Goal: Task Accomplishment & Management: Manage account settings

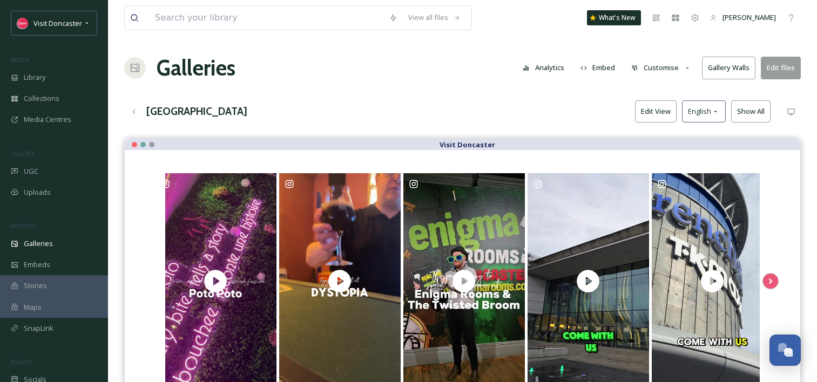
scroll to position [54, 0]
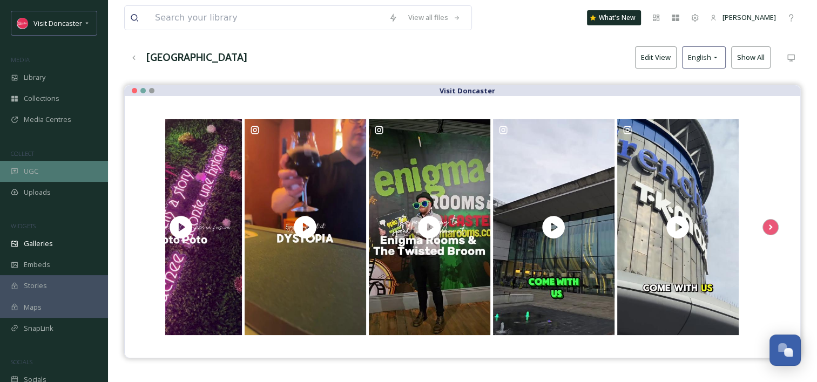
click at [54, 171] on div "UGC" at bounding box center [54, 171] width 108 height 21
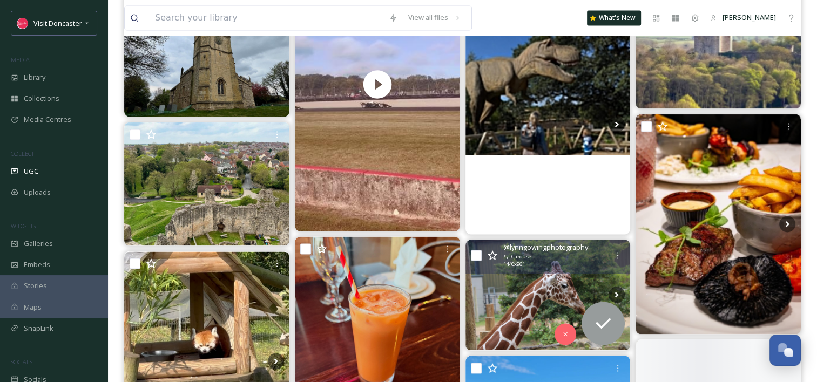
scroll to position [1835, 0]
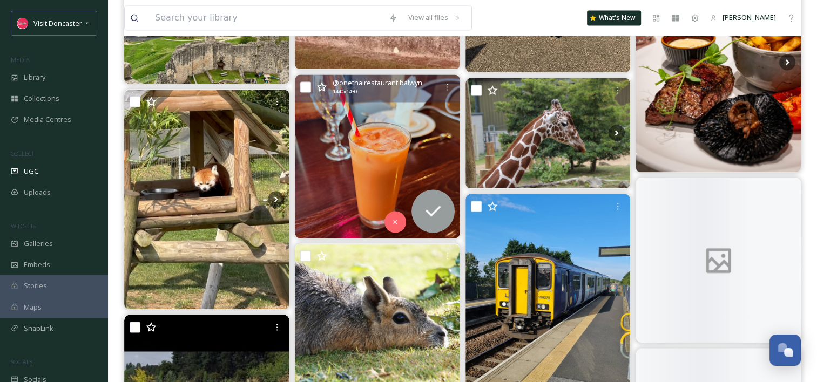
click at [368, 179] on img at bounding box center [377, 156] width 165 height 164
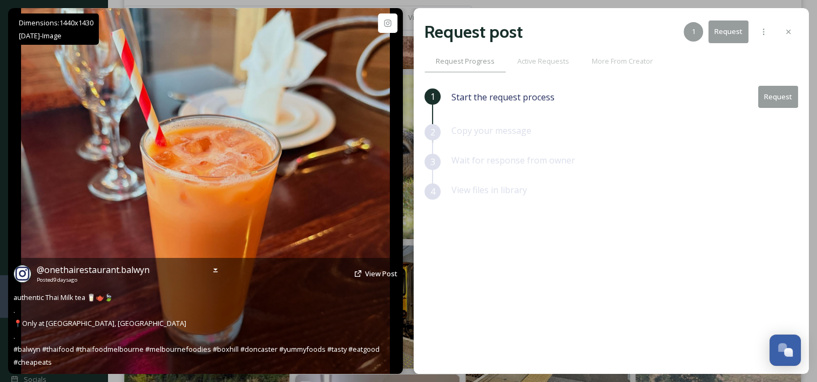
drag, startPoint x: 217, startPoint y: 358, endPoint x: 159, endPoint y: 365, distance: 58.8
click at [159, 366] on div "@ onethairestaurant.balwyn Posted [DATE] View Post authentic Thai Milk tea 🥛🫖🍃 …" at bounding box center [205, 316] width 394 height 116
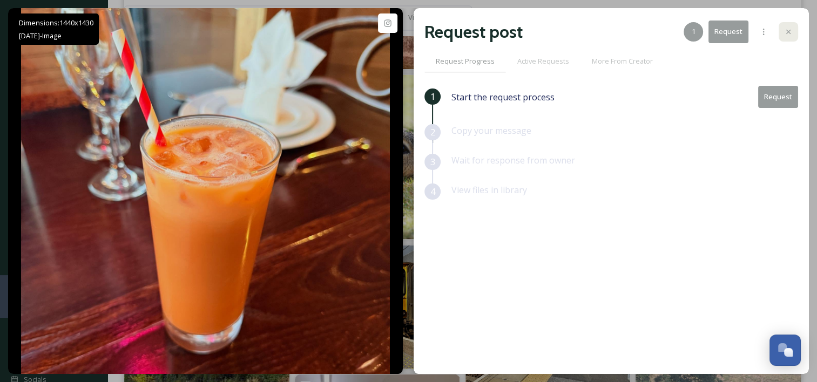
click at [788, 33] on icon at bounding box center [788, 32] width 9 height 9
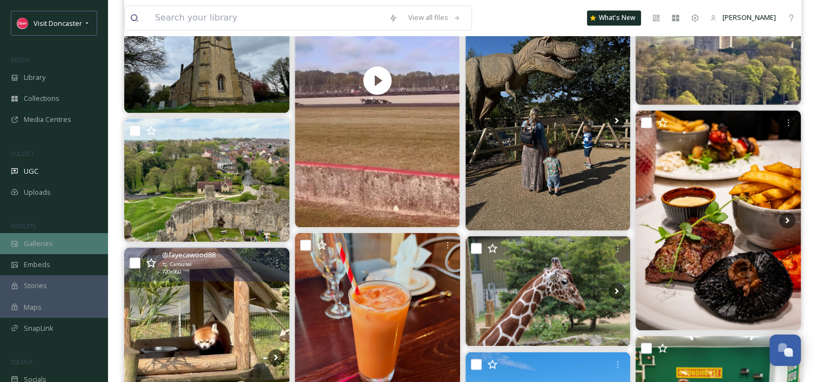
scroll to position [1673, 0]
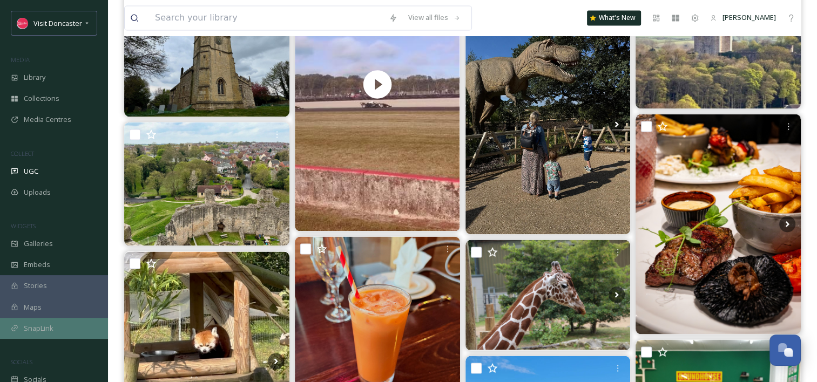
click at [62, 332] on div "SnapLink" at bounding box center [54, 328] width 108 height 21
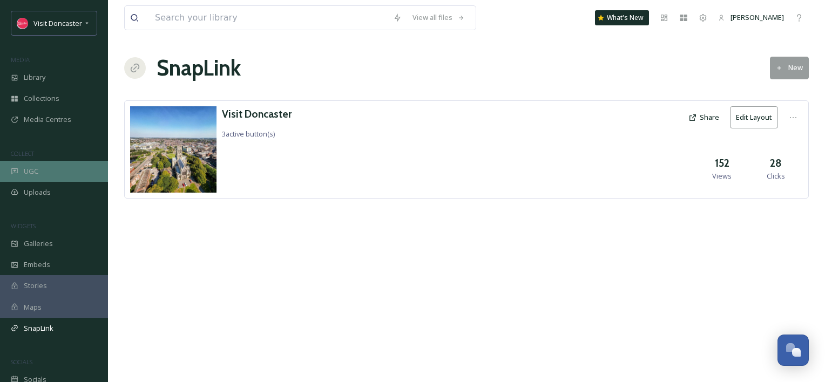
click at [68, 172] on div "UGC" at bounding box center [54, 171] width 108 height 21
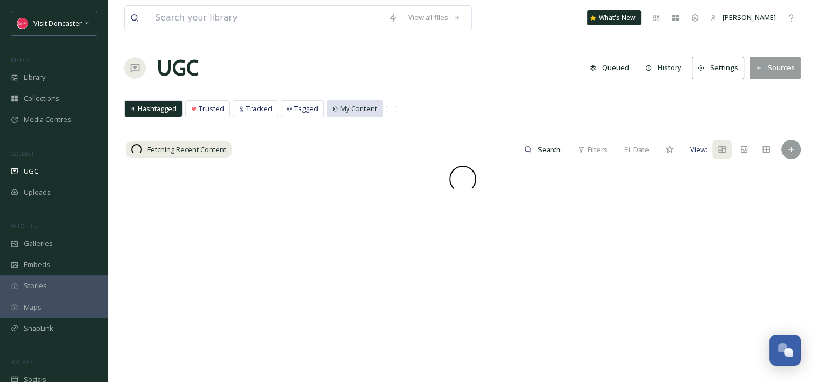
click at [353, 112] on span "My Content" at bounding box center [358, 109] width 37 height 10
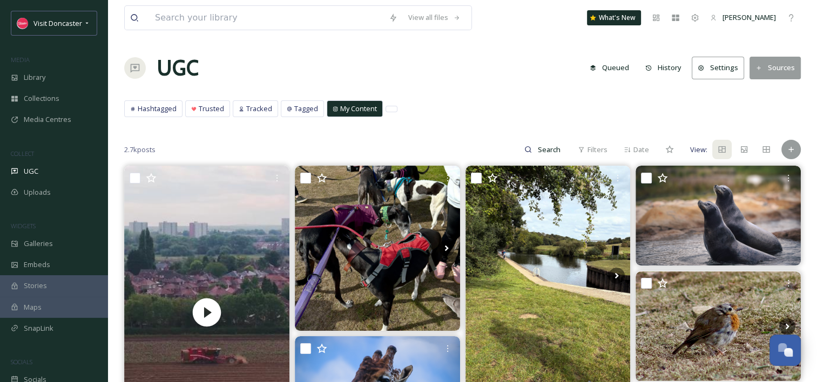
click at [354, 106] on span "My Content" at bounding box center [358, 109] width 37 height 10
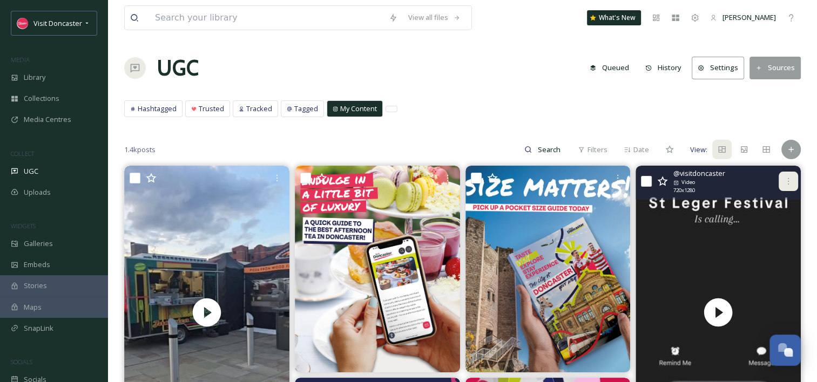
click at [786, 186] on div at bounding box center [787, 181] width 19 height 19
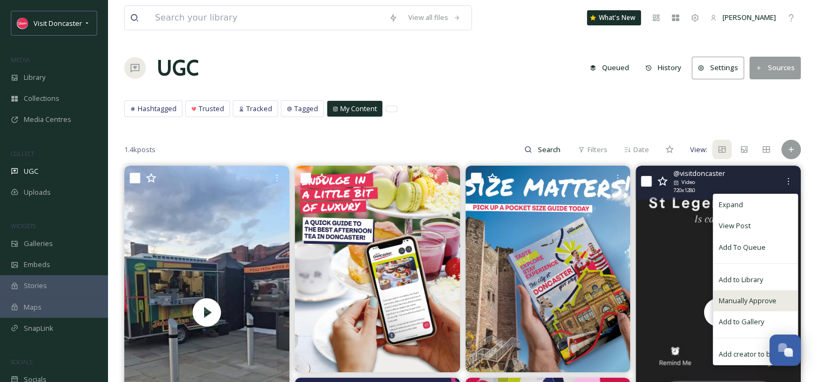
click at [766, 300] on span "Manually Approve" at bounding box center [747, 301] width 58 height 10
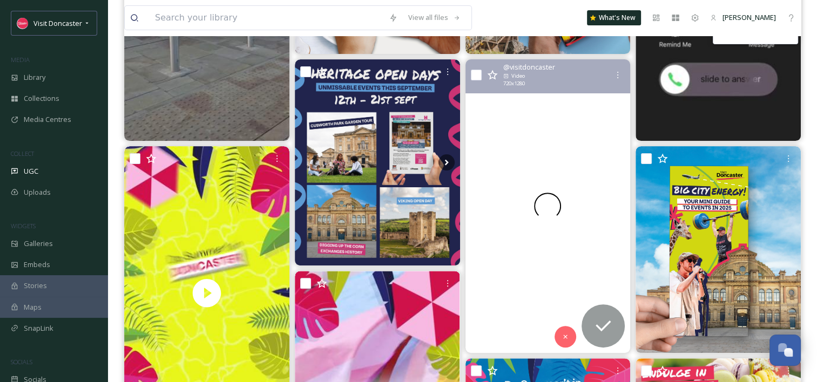
scroll to position [324, 0]
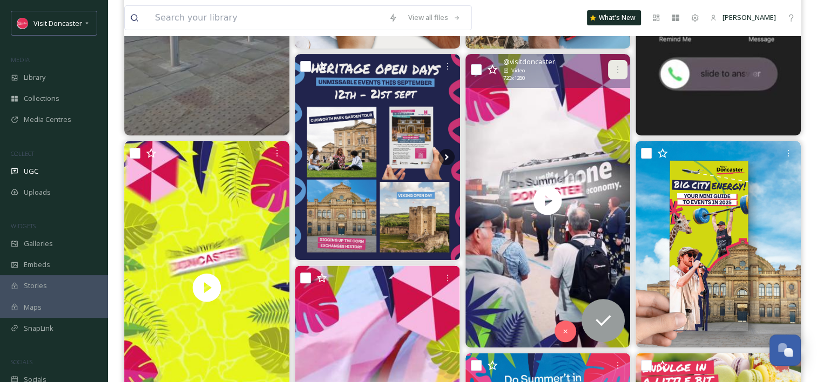
click at [620, 68] on icon at bounding box center [617, 69] width 9 height 9
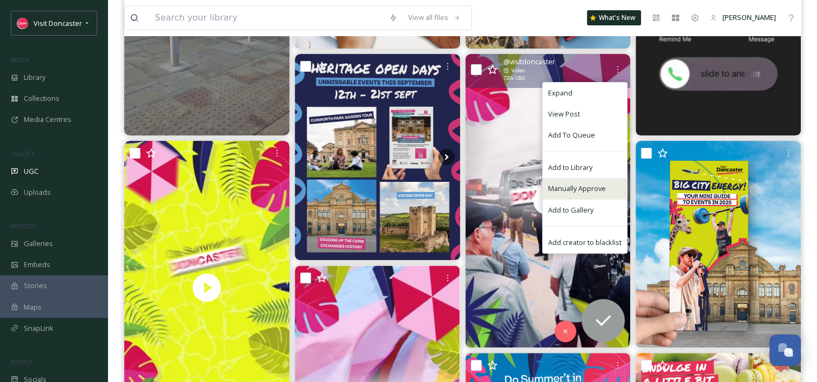
click at [609, 186] on div "Manually Approve" at bounding box center [584, 188] width 84 height 21
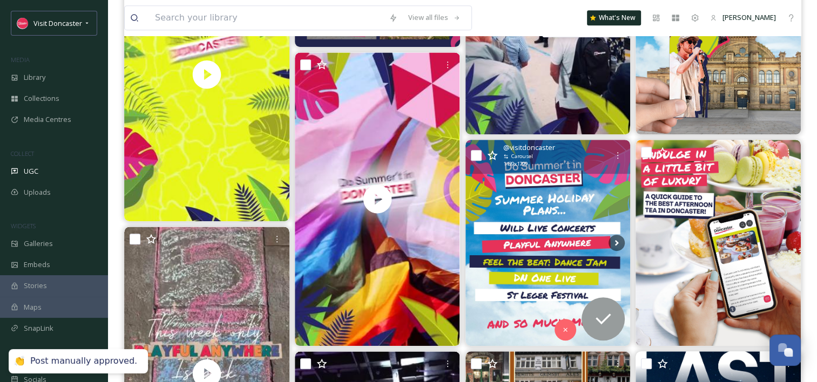
scroll to position [540, 0]
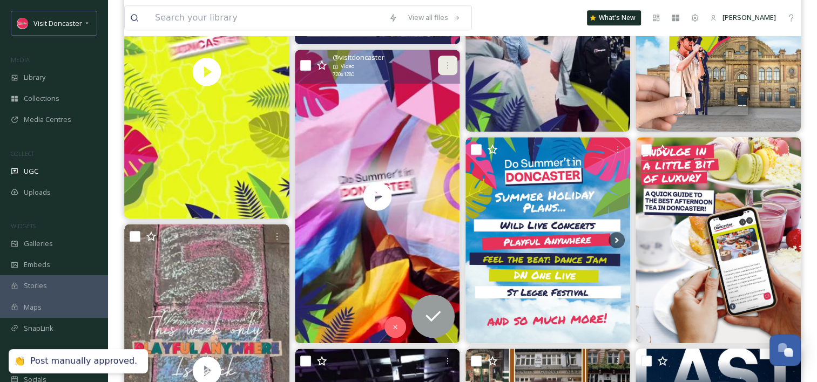
click at [450, 65] on icon at bounding box center [447, 65] width 9 height 9
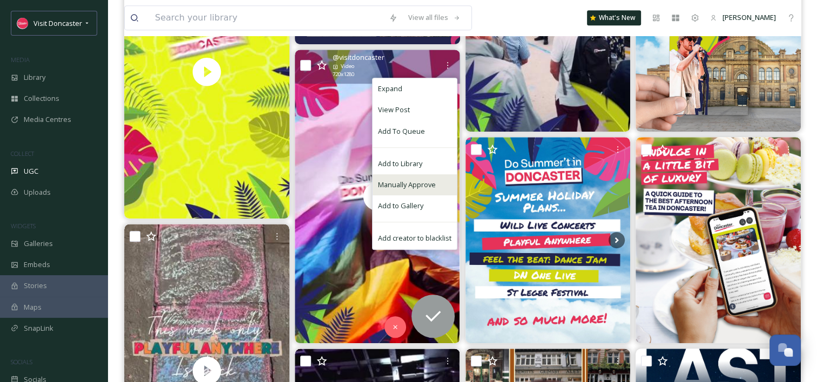
click at [424, 187] on span "Manually Approve" at bounding box center [407, 185] width 58 height 10
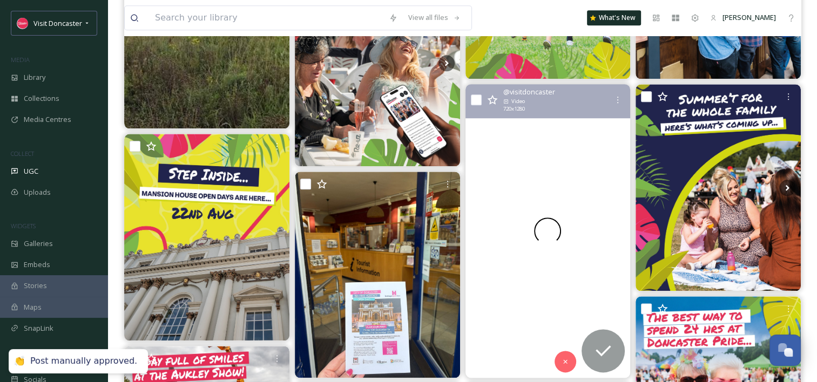
scroll to position [1187, 0]
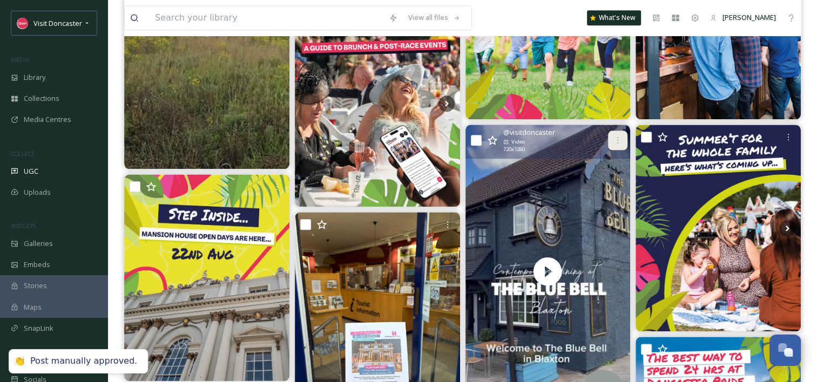
click at [615, 143] on icon at bounding box center [617, 140] width 9 height 9
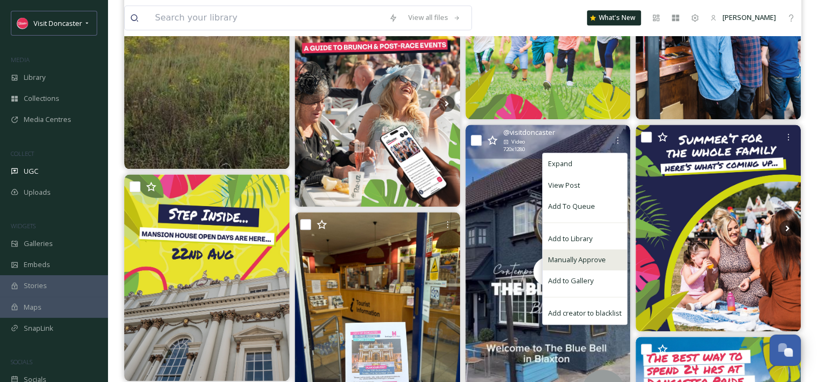
click at [585, 258] on span "Manually Approve" at bounding box center [577, 260] width 58 height 10
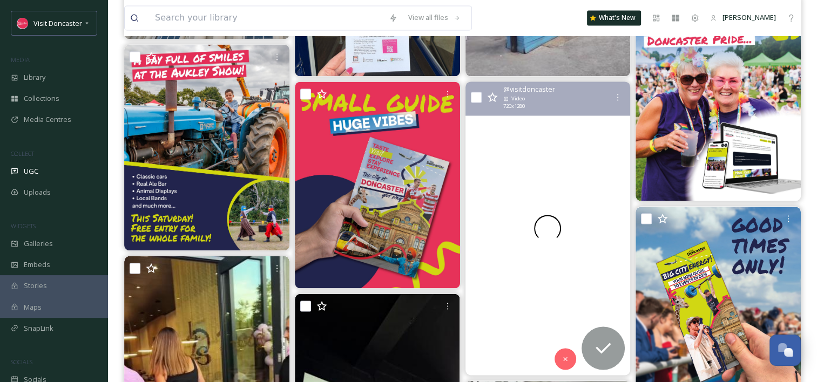
scroll to position [1511, 0]
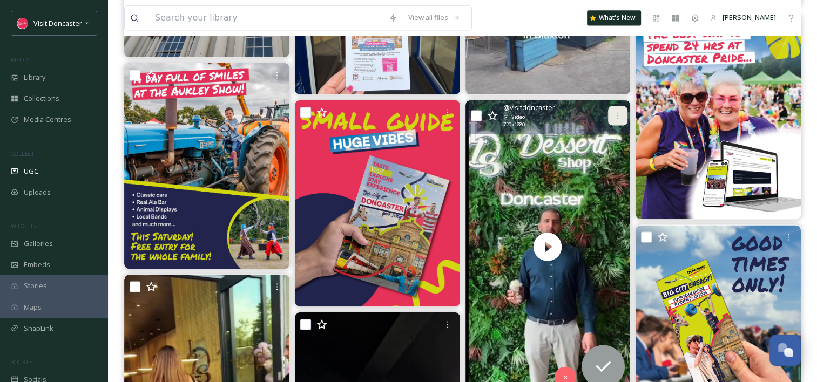
click at [620, 114] on icon at bounding box center [617, 115] width 9 height 9
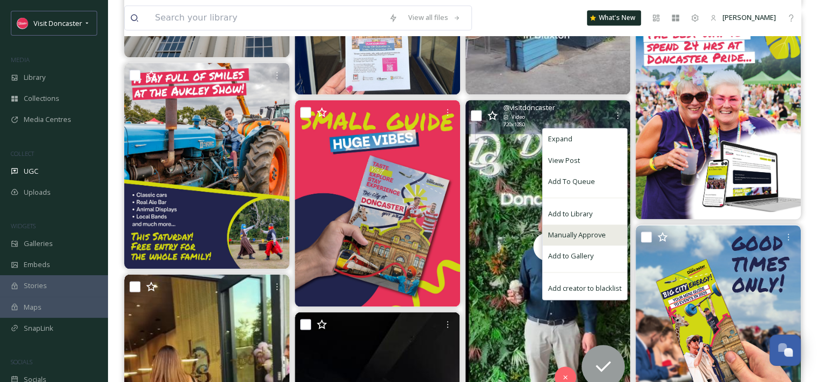
click at [596, 234] on span "Manually Approve" at bounding box center [577, 235] width 58 height 10
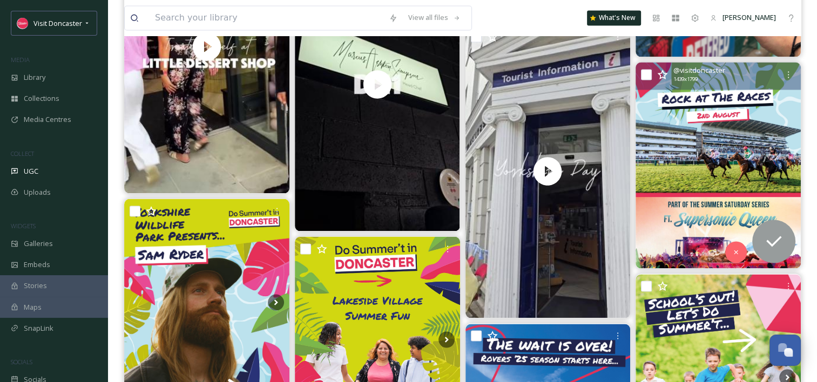
scroll to position [1781, 0]
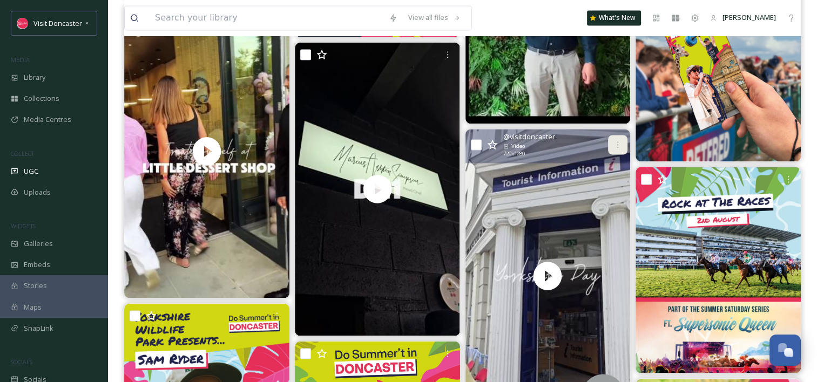
click at [622, 145] on div at bounding box center [617, 144] width 19 height 19
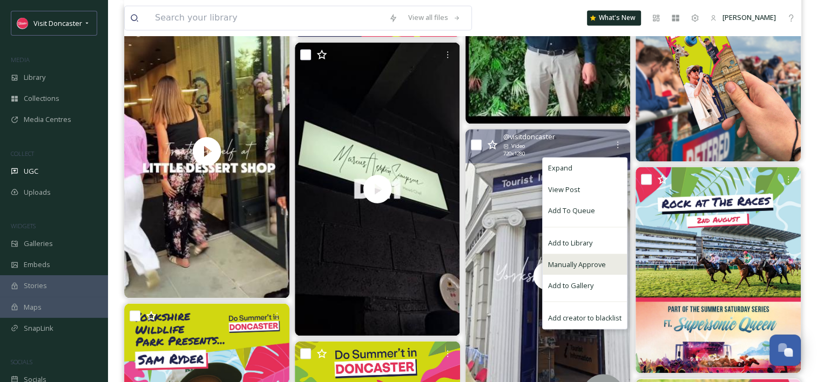
click at [579, 270] on div "Manually Approve" at bounding box center [584, 264] width 84 height 21
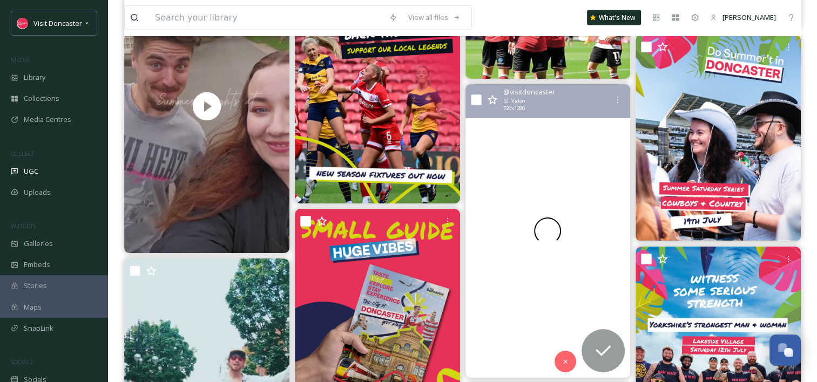
scroll to position [2267, 0]
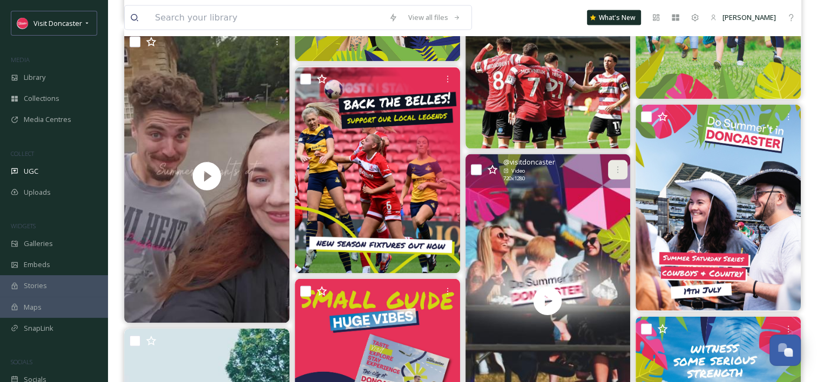
click at [617, 168] on icon at bounding box center [617, 170] width 9 height 9
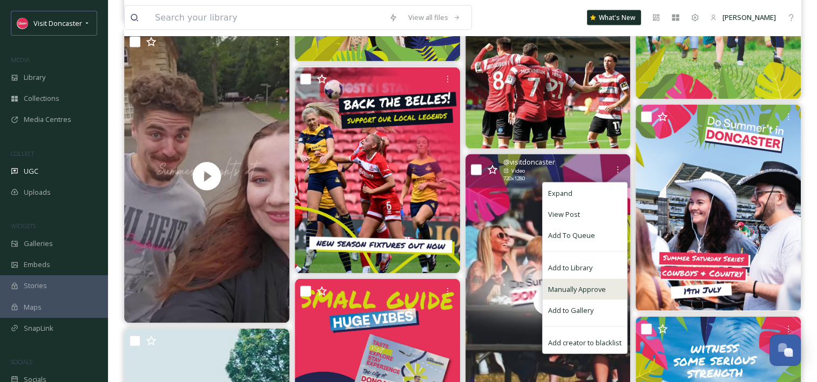
click at [592, 285] on span "Manually Approve" at bounding box center [577, 289] width 58 height 10
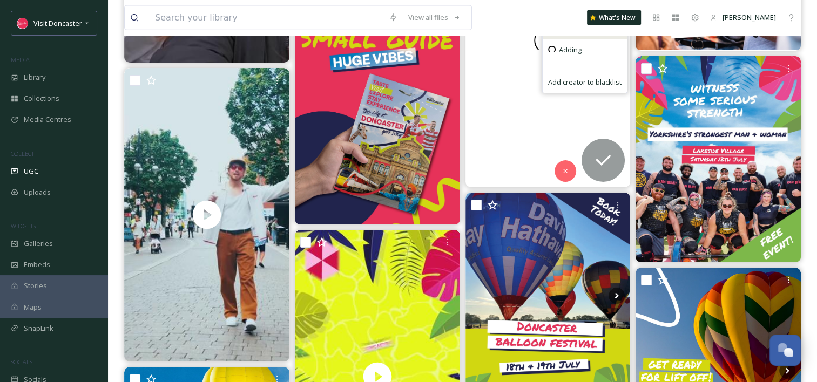
scroll to position [2698, 0]
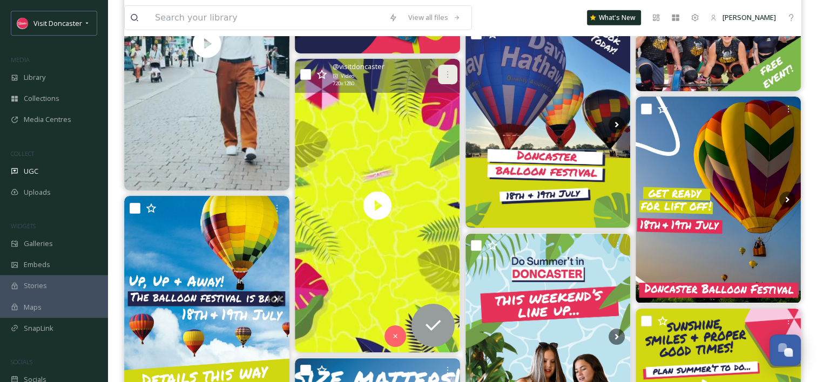
click at [445, 76] on icon at bounding box center [447, 74] width 9 height 9
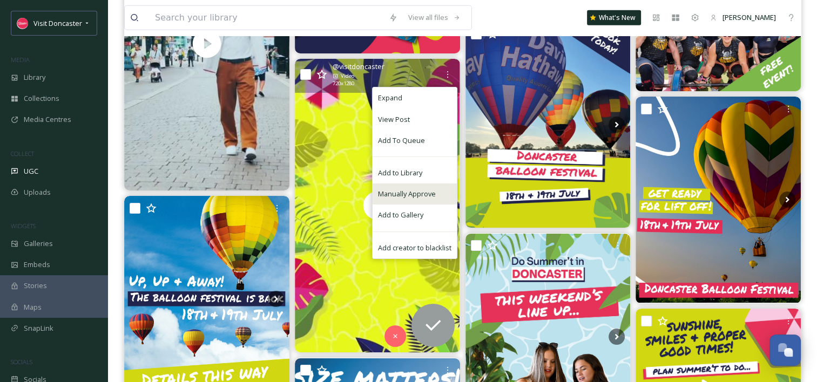
click at [427, 189] on span "Manually Approve" at bounding box center [407, 194] width 58 height 10
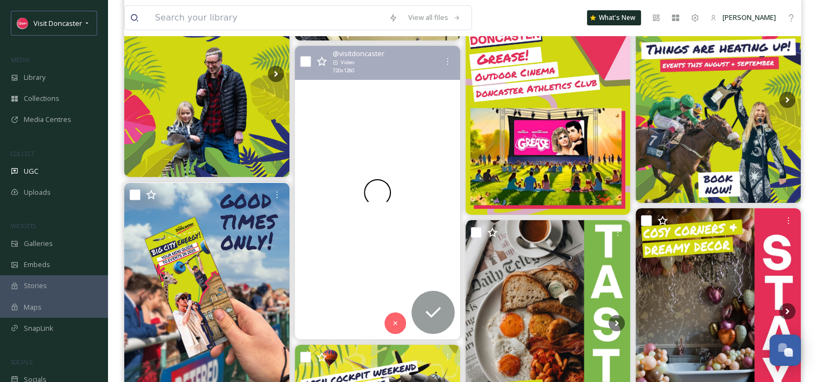
scroll to position [4048, 0]
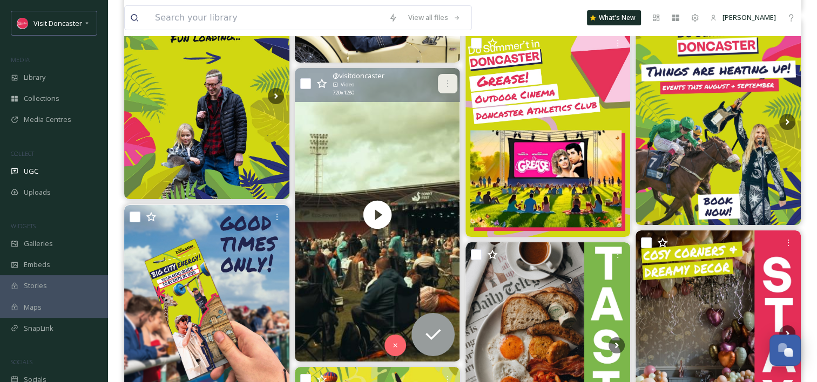
click at [451, 83] on div at bounding box center [447, 83] width 19 height 19
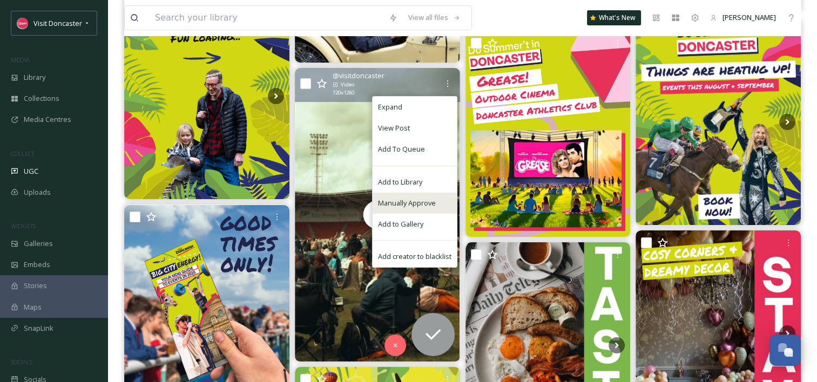
click at [427, 207] on span "Manually Approve" at bounding box center [407, 203] width 58 height 10
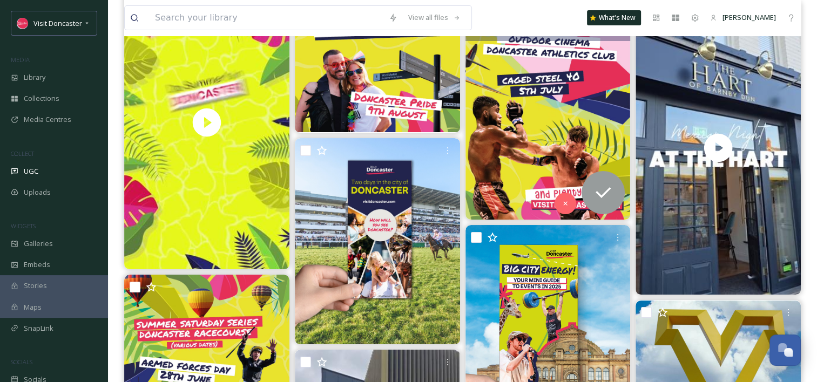
scroll to position [4695, 0]
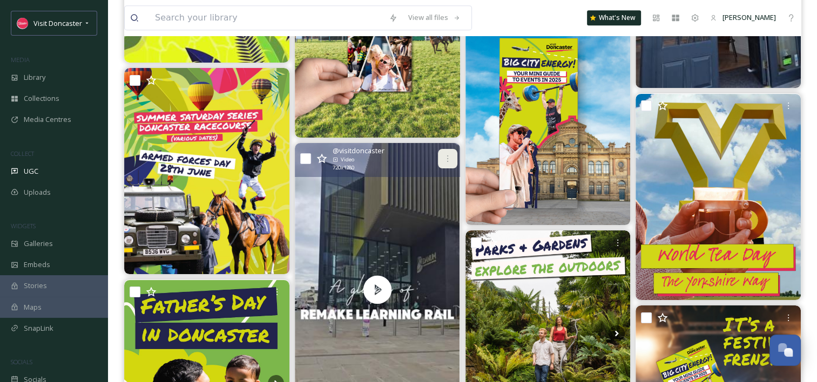
click at [448, 158] on icon at bounding box center [447, 158] width 9 height 9
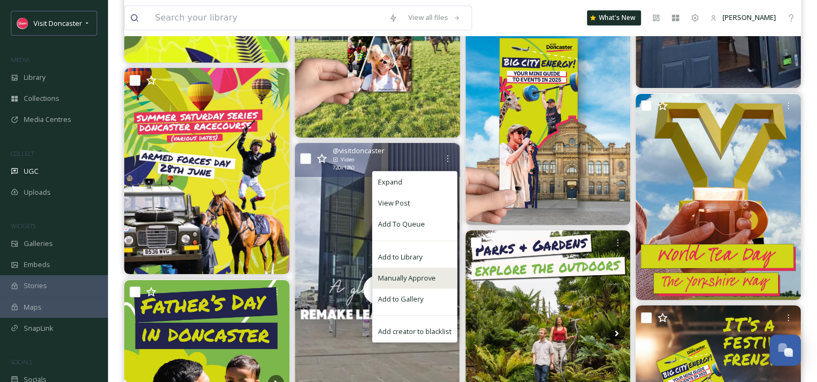
click at [432, 280] on span "Manually Approve" at bounding box center [407, 278] width 58 height 10
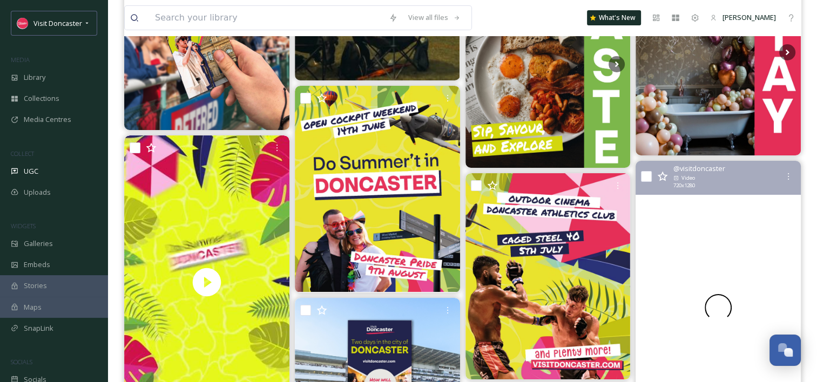
scroll to position [4317, 0]
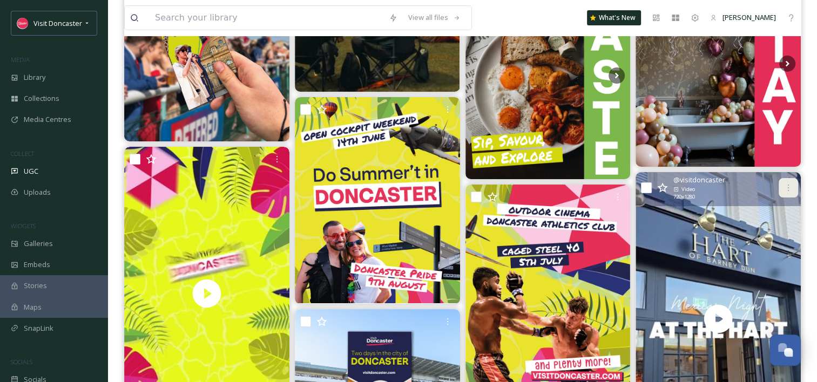
click at [787, 193] on div at bounding box center [787, 187] width 19 height 19
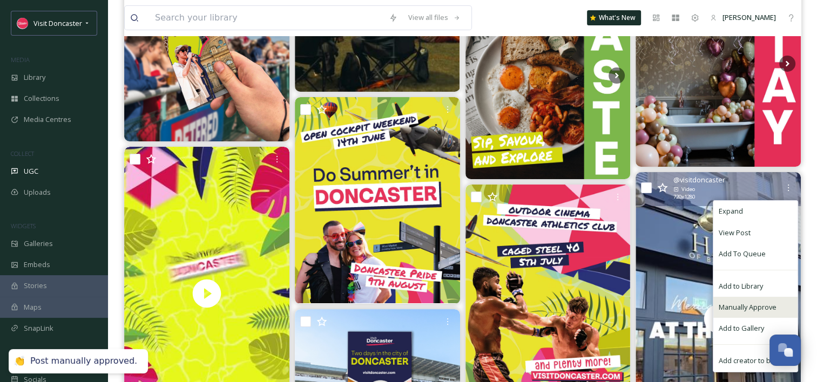
click at [760, 309] on span "Manually Approve" at bounding box center [747, 307] width 58 height 10
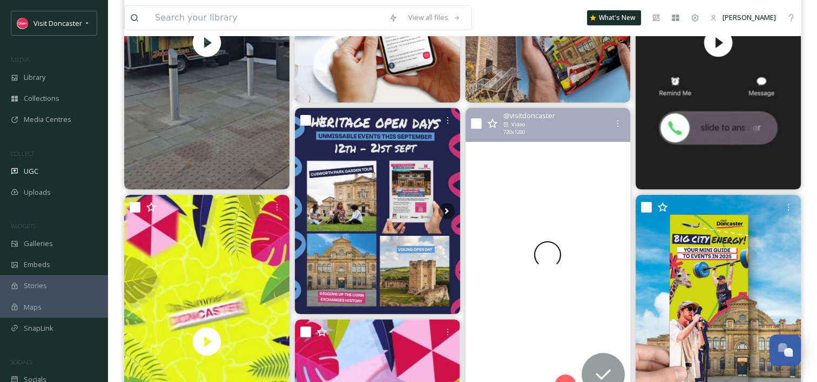
scroll to position [108, 0]
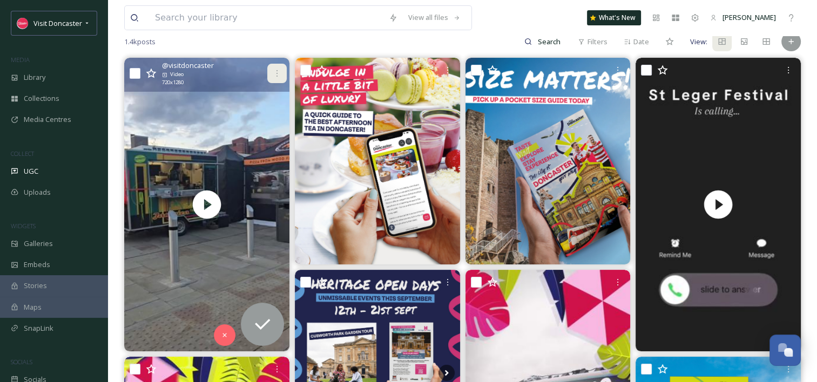
click at [278, 69] on icon at bounding box center [277, 73] width 9 height 9
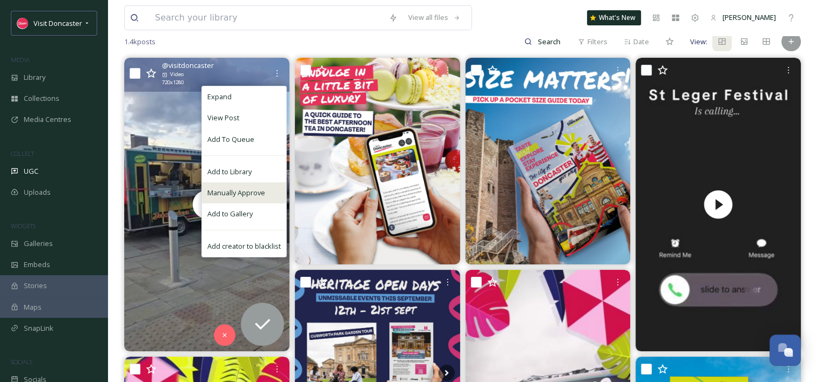
click at [246, 192] on span "Manually Approve" at bounding box center [236, 193] width 58 height 10
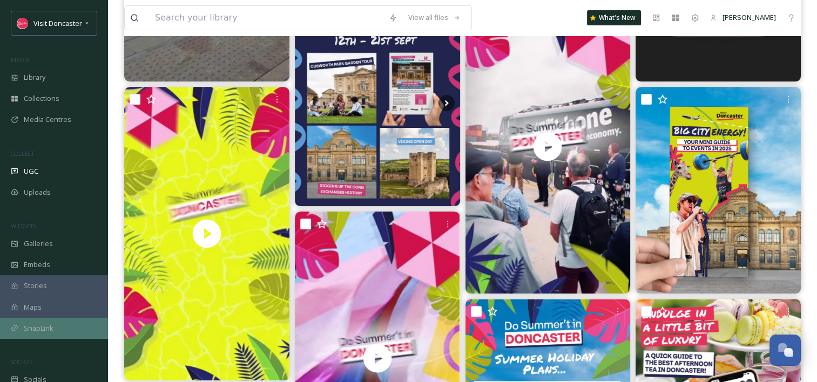
scroll to position [594, 0]
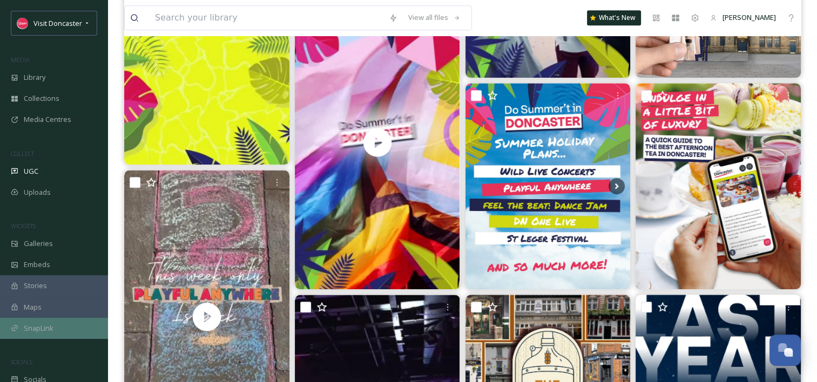
click at [59, 332] on div "SnapLink" at bounding box center [54, 328] width 108 height 21
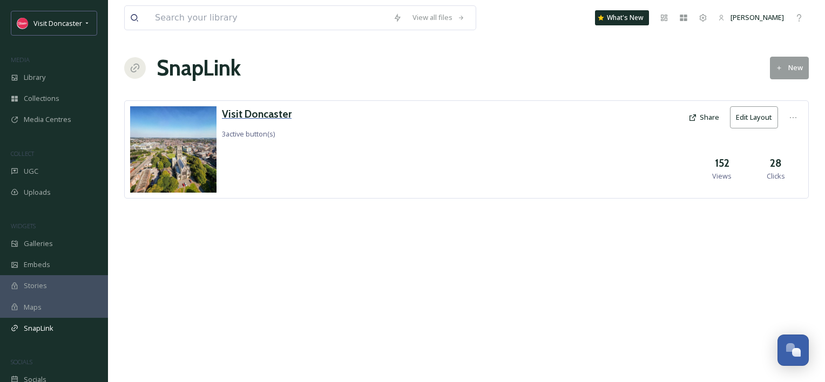
click at [269, 119] on h3 "Visit Doncaster" at bounding box center [257, 114] width 70 height 16
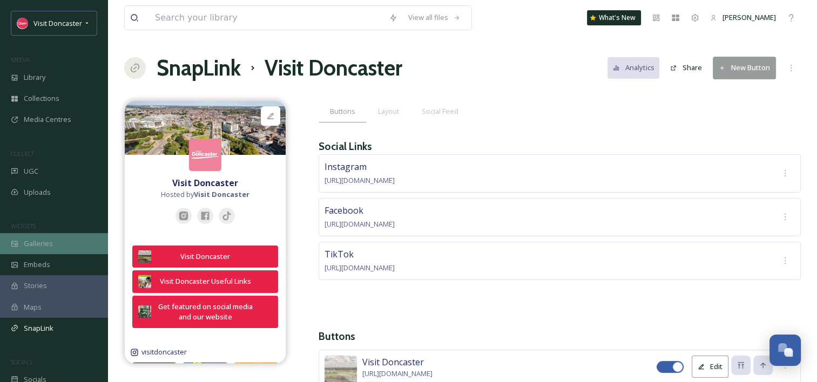
click at [51, 242] on span "Galleries" at bounding box center [38, 244] width 29 height 10
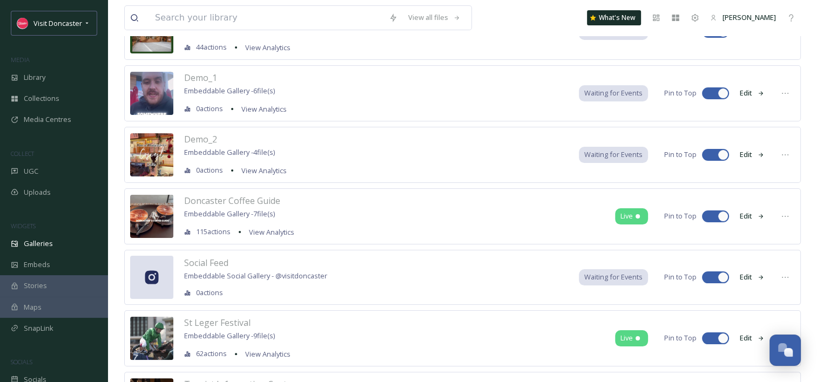
scroll to position [162, 0]
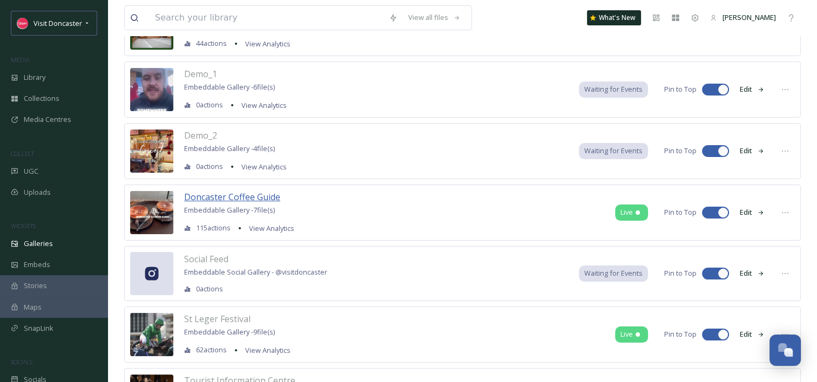
click at [235, 194] on span "Doncaster Coffee Guide" at bounding box center [232, 197] width 96 height 12
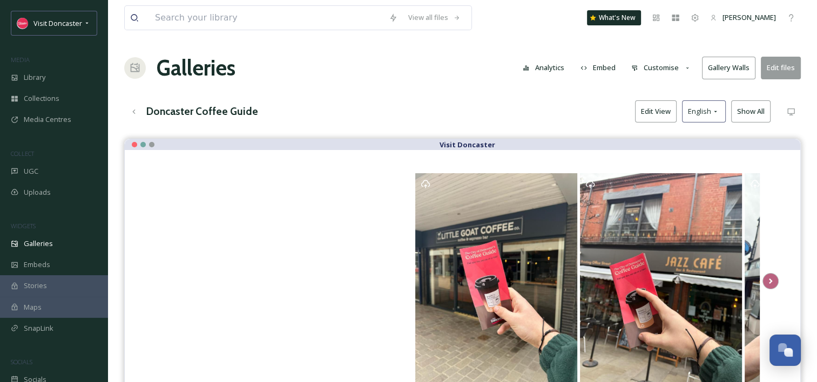
click at [785, 76] on button "Edit files" at bounding box center [780, 68] width 40 height 22
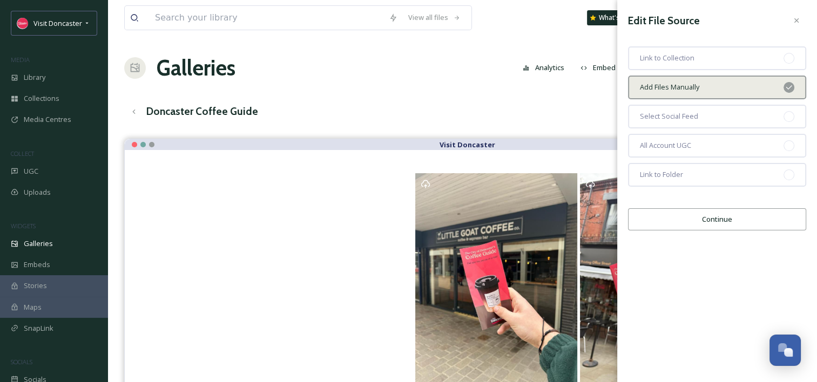
click at [699, 222] on button "Continue" at bounding box center [717, 219] width 178 height 22
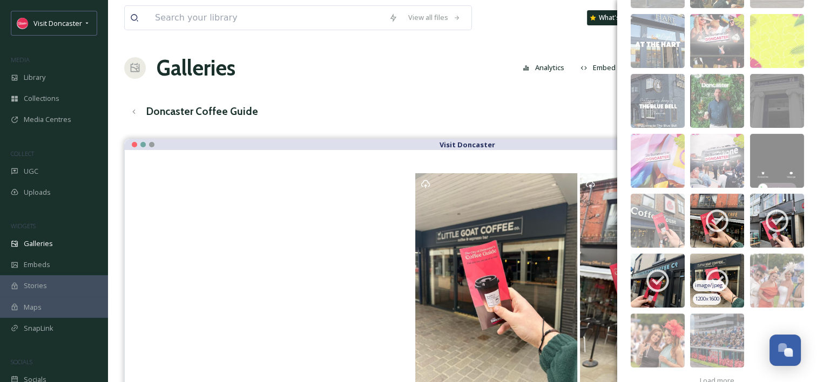
scroll to position [216, 0]
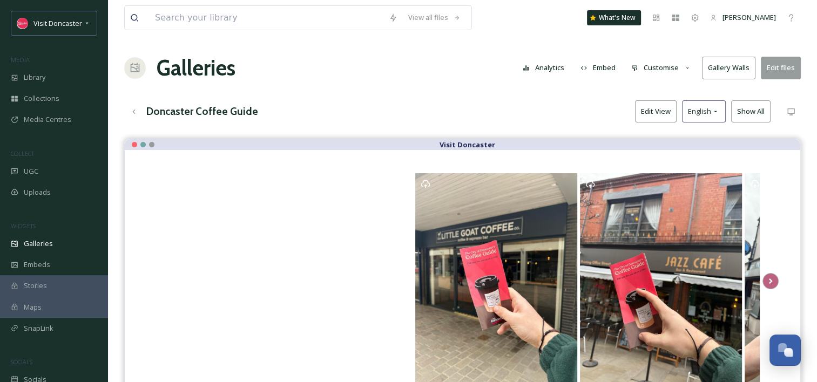
click at [367, 93] on div "View all files What's New [PERSON_NAME] Galleries Analytics Embed Customise Gal…" at bounding box center [462, 268] width 709 height 537
click at [51, 167] on div "UGC" at bounding box center [54, 171] width 108 height 21
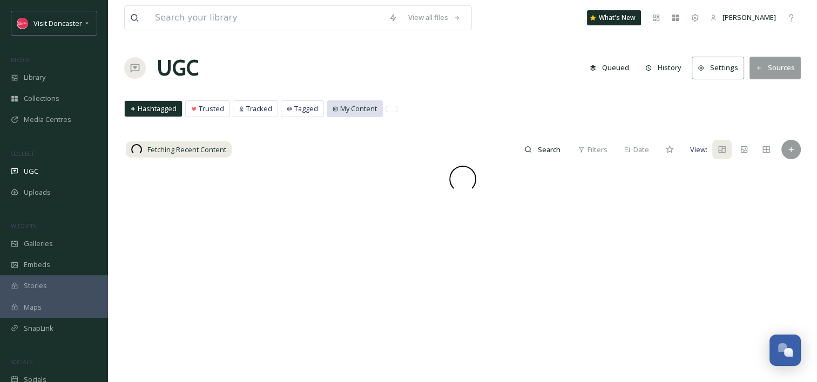
click at [369, 109] on span "My Content" at bounding box center [358, 109] width 37 height 10
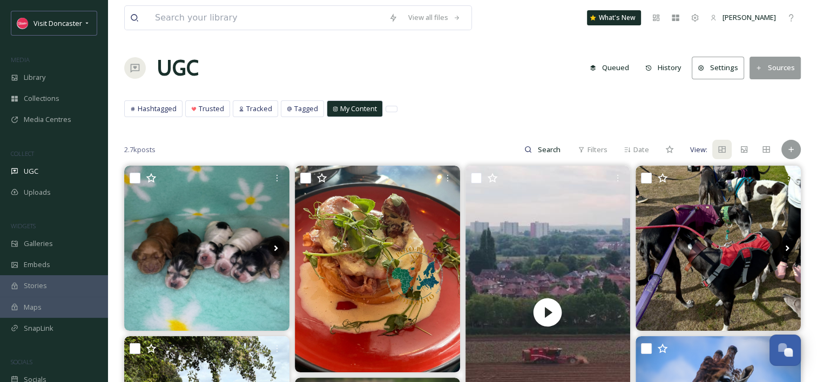
click at [360, 107] on span "My Content" at bounding box center [358, 109] width 37 height 10
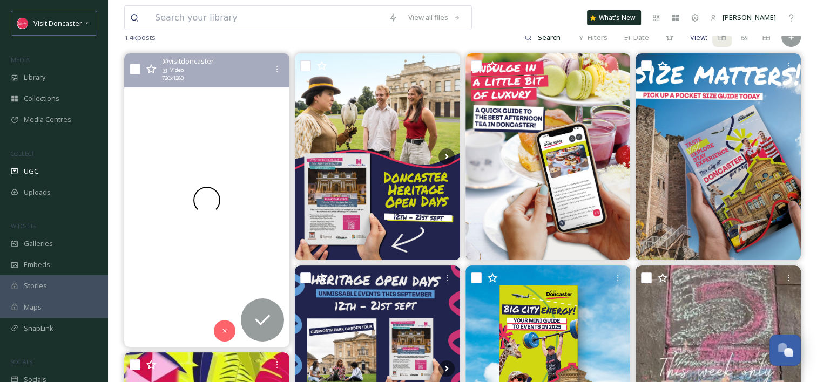
scroll to position [54, 0]
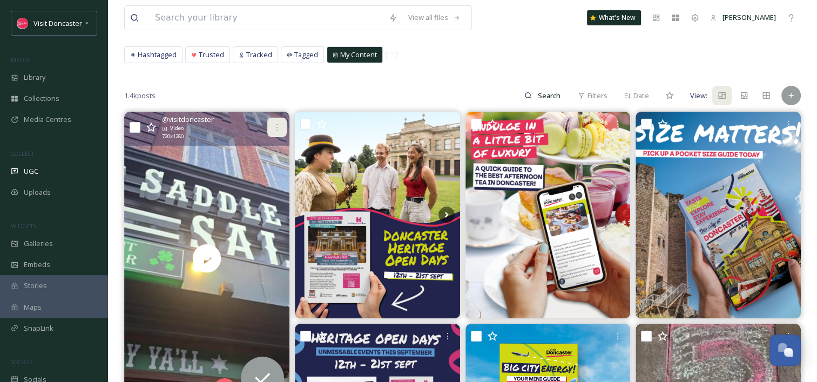
click at [275, 126] on icon at bounding box center [277, 127] width 9 height 9
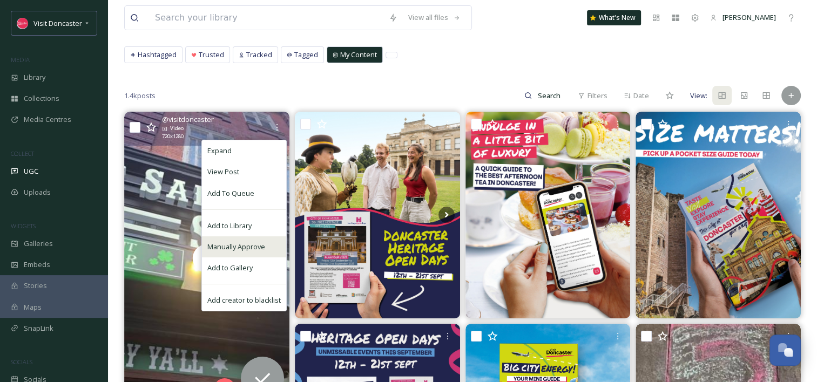
click at [256, 244] on span "Manually Approve" at bounding box center [236, 247] width 58 height 10
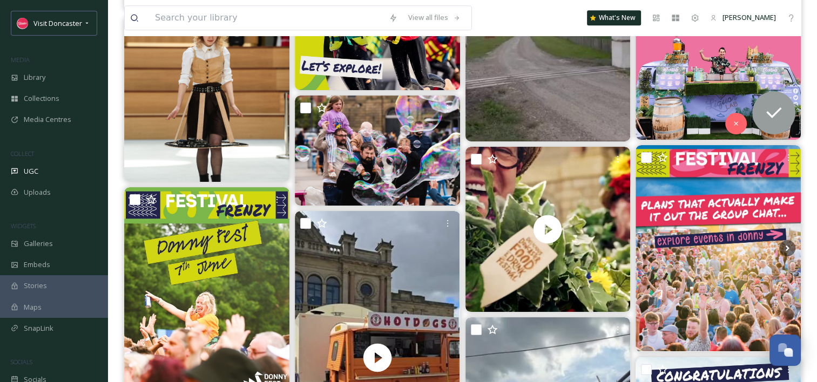
scroll to position [5504, 0]
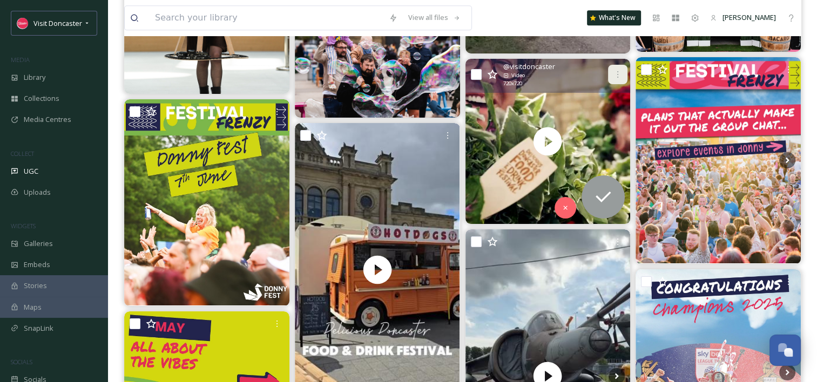
click at [622, 73] on div at bounding box center [617, 74] width 19 height 19
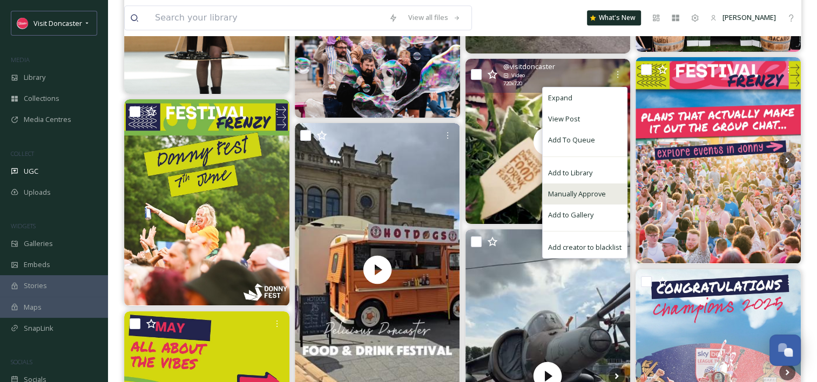
click at [594, 199] on div "Manually Approve" at bounding box center [584, 193] width 84 height 21
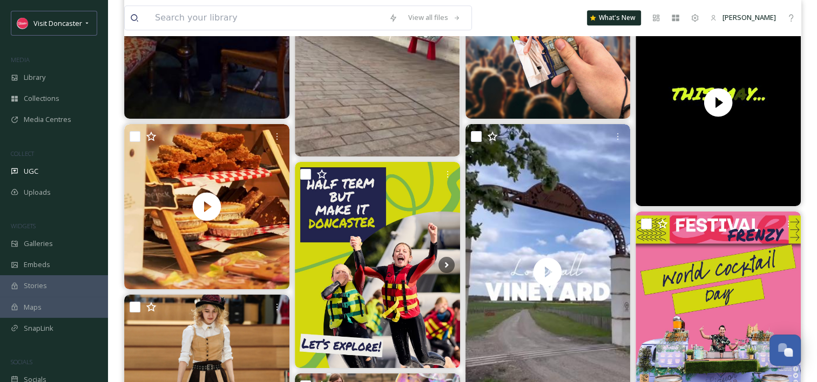
scroll to position [5126, 0]
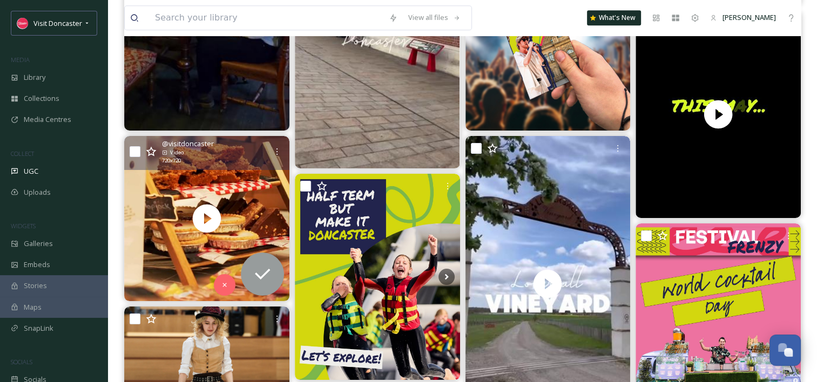
drag, startPoint x: 279, startPoint y: 155, endPoint x: 283, endPoint y: 161, distance: 7.0
click at [279, 154] on icon at bounding box center [277, 151] width 9 height 9
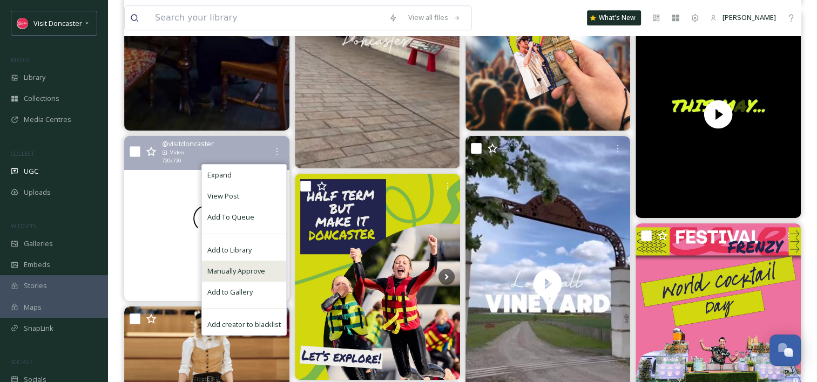
click at [246, 271] on span "Manually Approve" at bounding box center [236, 271] width 58 height 10
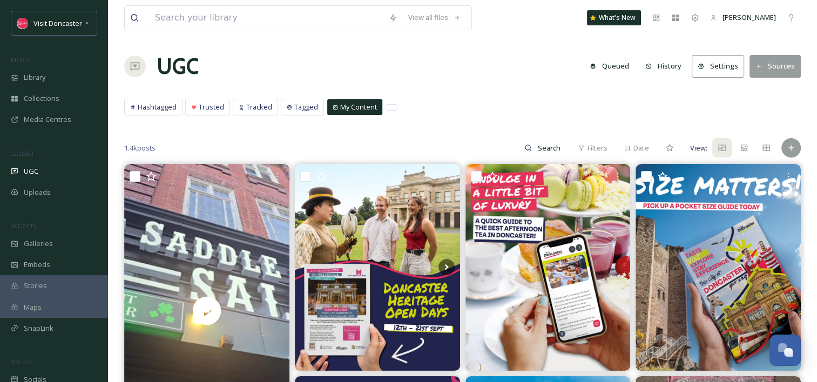
scroll to position [0, 0]
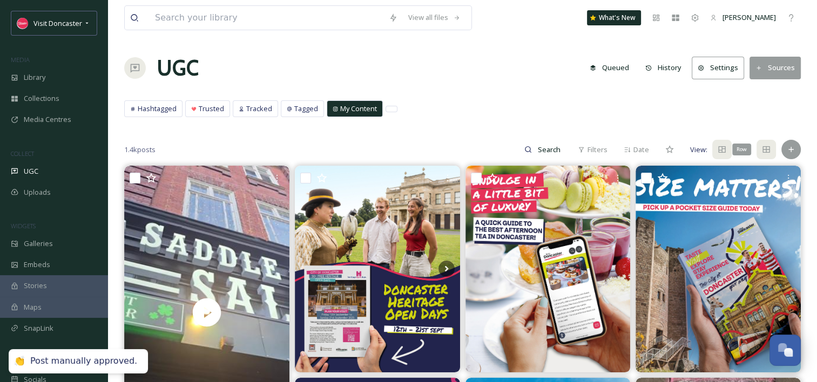
click at [773, 153] on div "Row" at bounding box center [765, 149] width 19 height 19
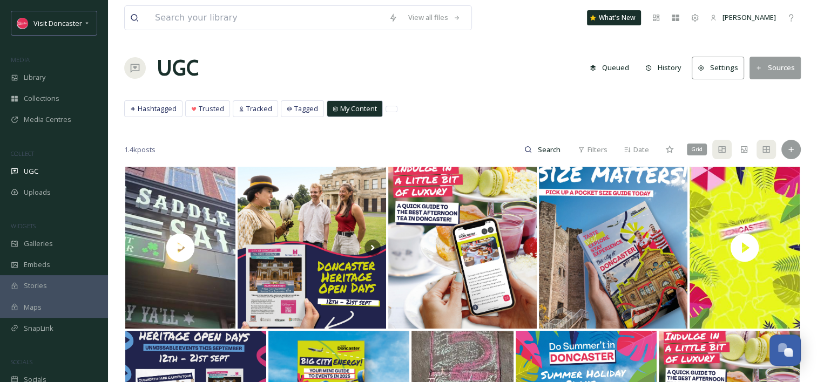
click at [727, 147] on div "Grid" at bounding box center [721, 149] width 19 height 19
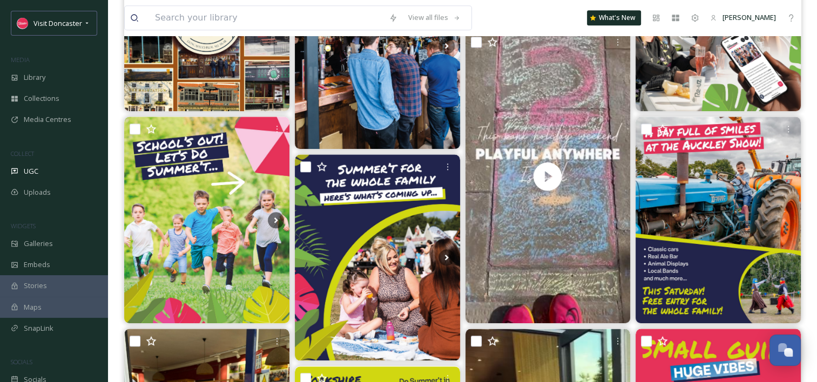
scroll to position [1187, 0]
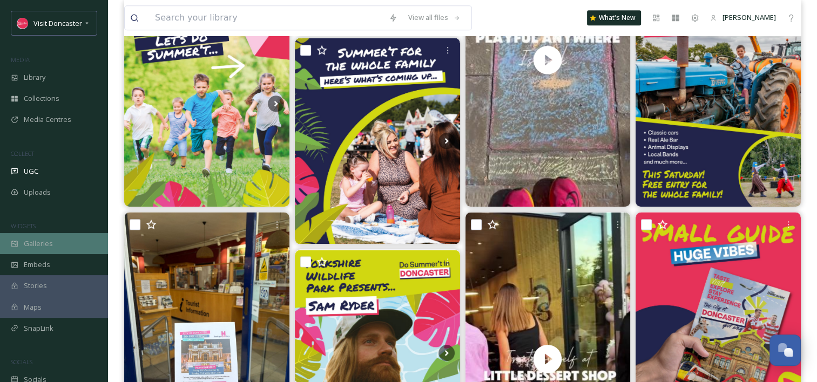
click at [52, 244] on div "Galleries" at bounding box center [54, 243] width 108 height 21
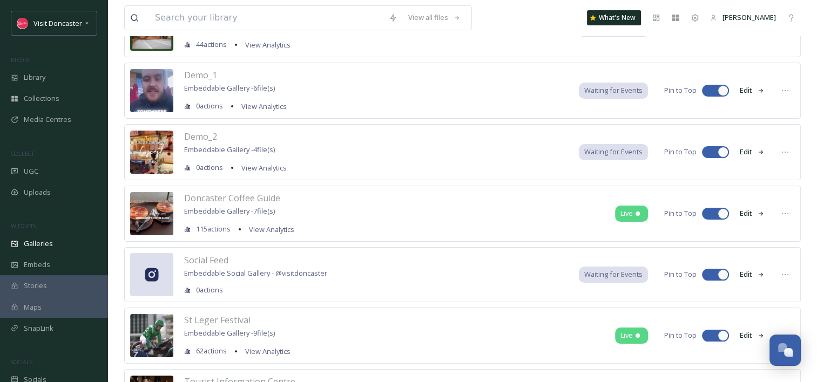
scroll to position [162, 0]
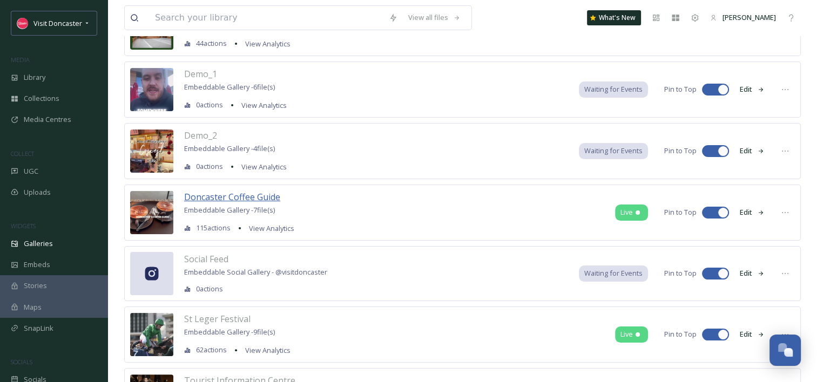
click at [262, 196] on span "Doncaster Coffee Guide" at bounding box center [232, 197] width 96 height 12
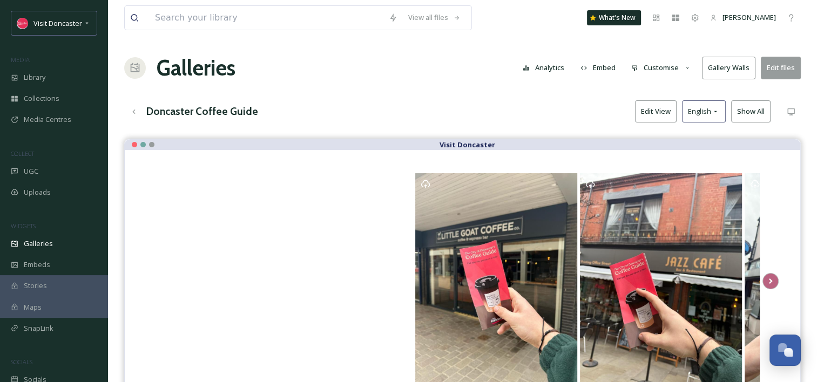
click at [778, 69] on button "Edit files" at bounding box center [780, 68] width 40 height 22
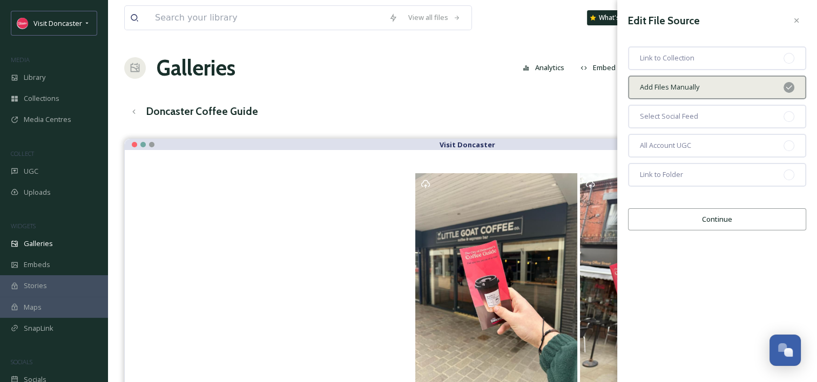
click at [729, 224] on button "Continue" at bounding box center [717, 219] width 178 height 22
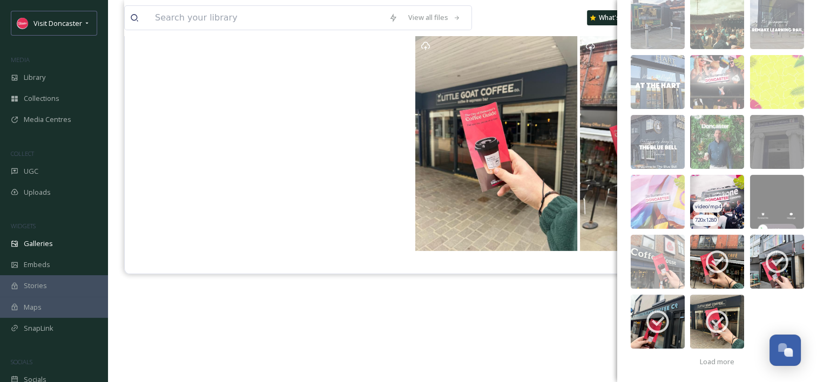
scroll to position [154, 0]
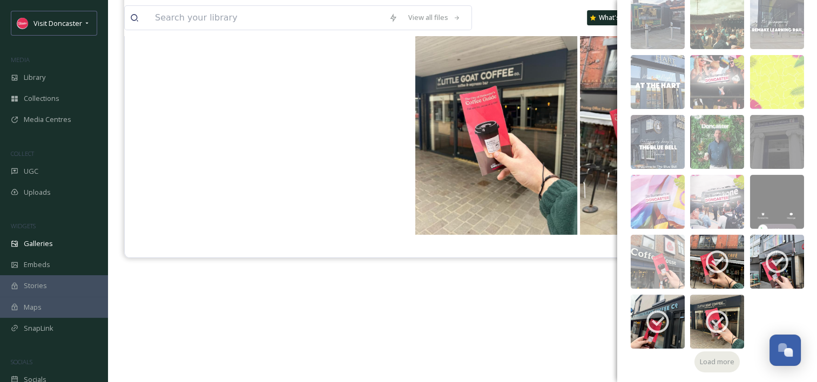
click at [706, 358] on span "Load more" at bounding box center [716, 362] width 35 height 10
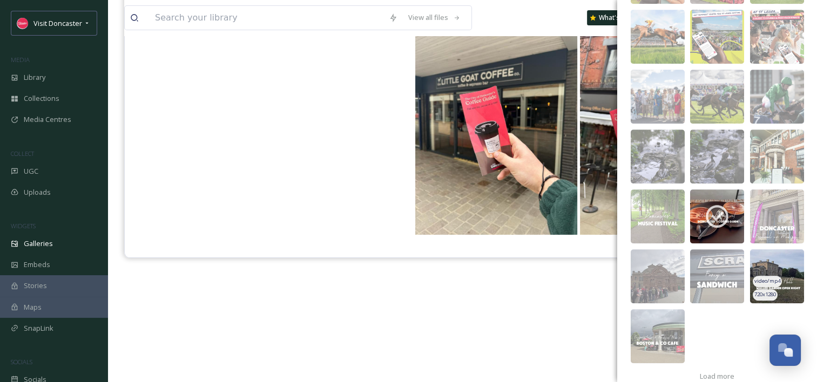
scroll to position [636, 0]
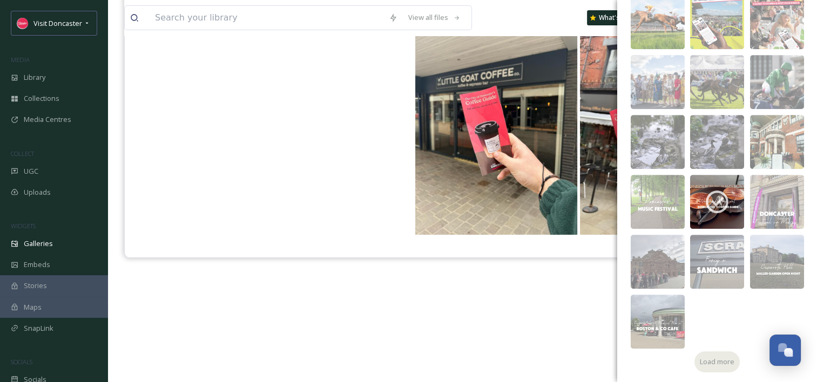
click at [706, 354] on div "Load more" at bounding box center [716, 361] width 45 height 21
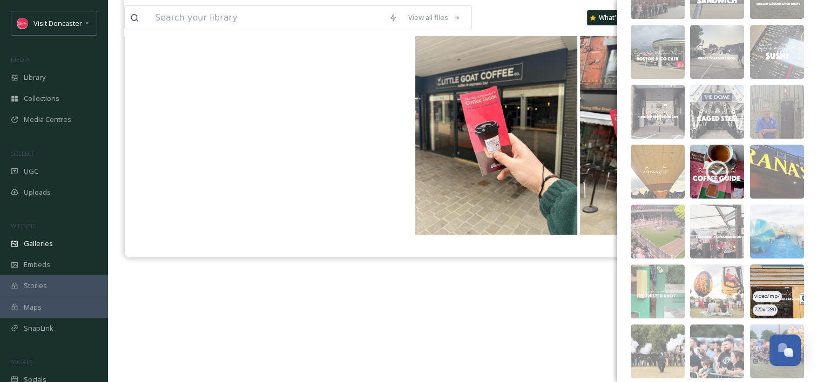
scroll to position [995, 0]
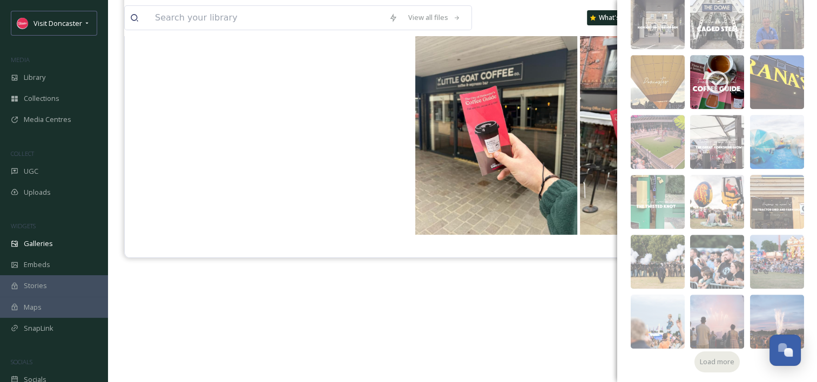
click at [718, 363] on span "Load more" at bounding box center [716, 362] width 35 height 10
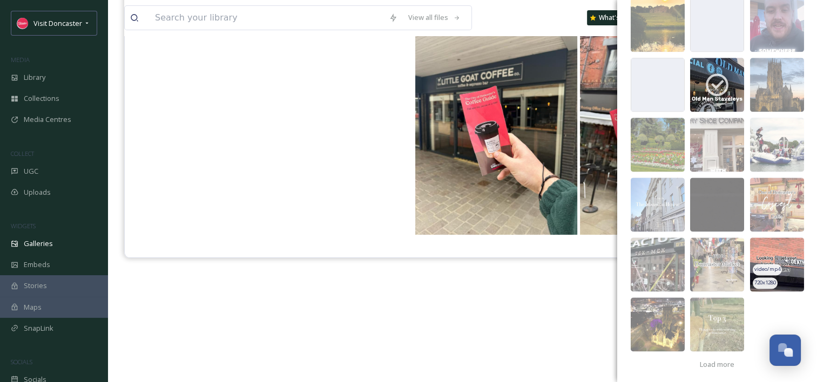
scroll to position [1414, 0]
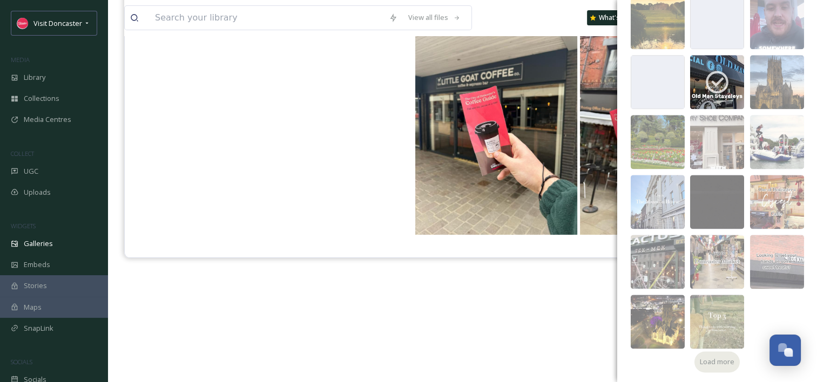
click at [718, 355] on div "Load more" at bounding box center [716, 361] width 45 height 21
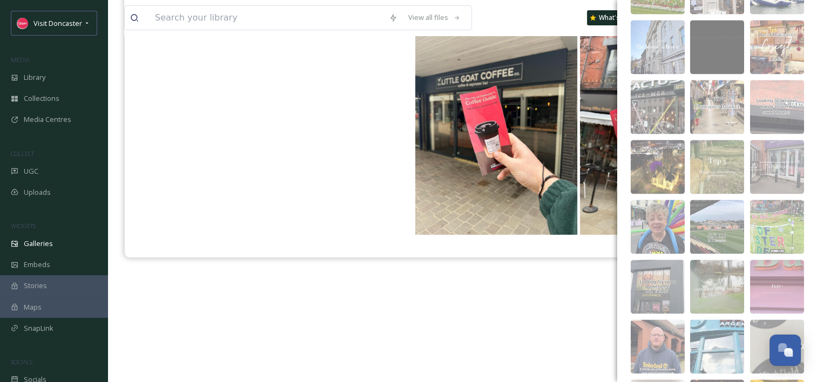
scroll to position [1456, 0]
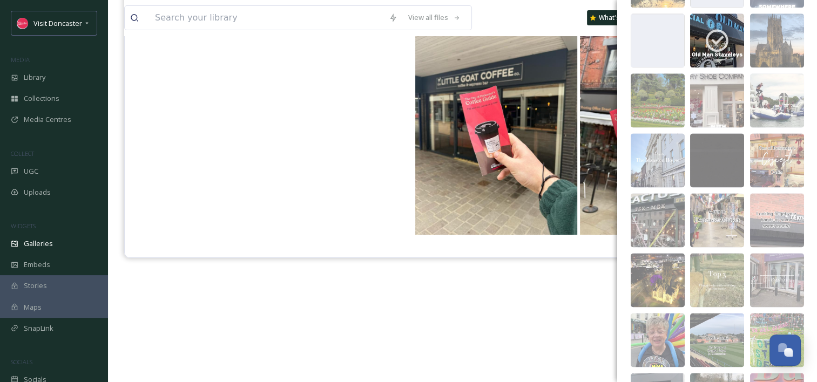
click at [489, 328] on div "Visit Doncaster" at bounding box center [462, 175] width 676 height 382
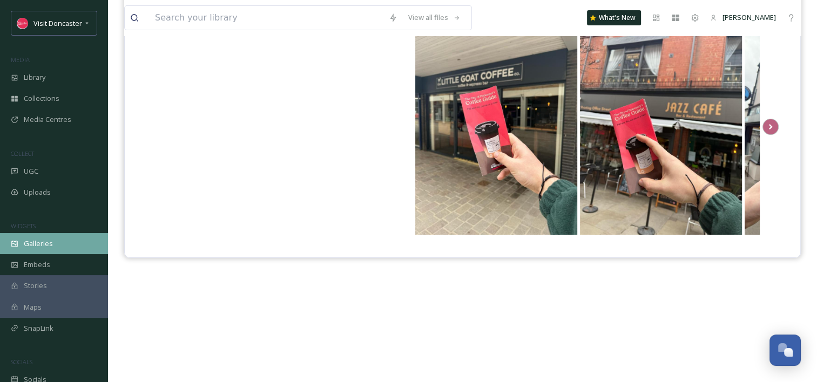
click at [65, 247] on div "Galleries" at bounding box center [54, 243] width 108 height 21
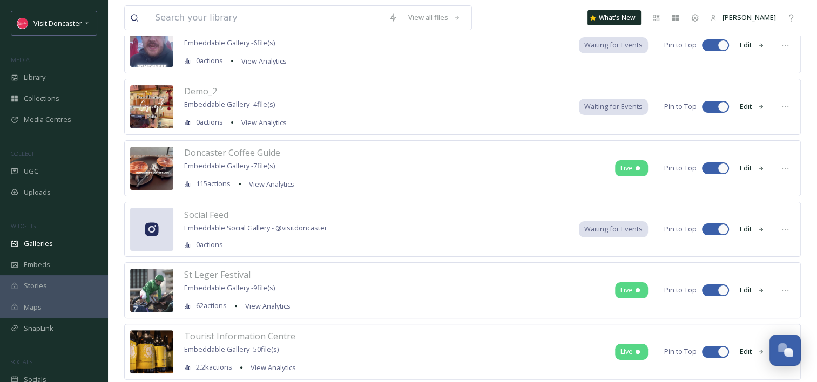
scroll to position [270, 0]
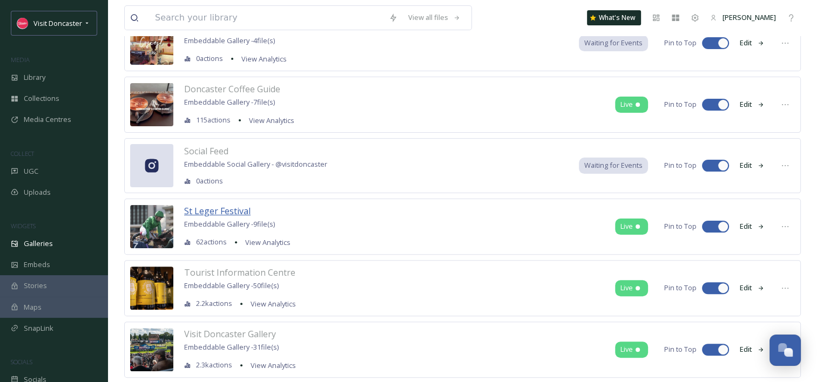
click at [229, 210] on span "St Leger Festival" at bounding box center [217, 211] width 66 height 12
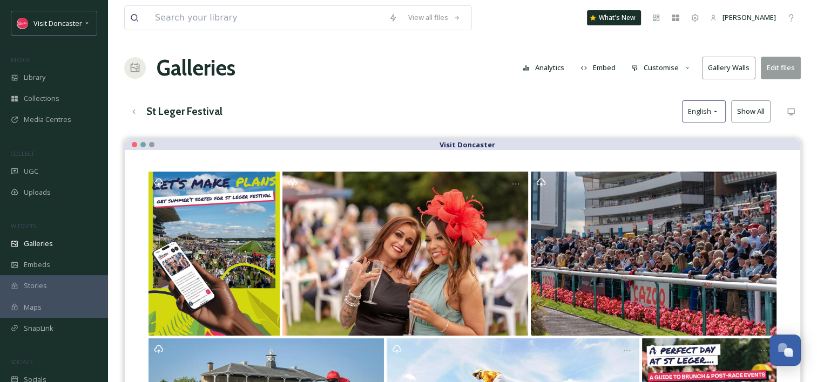
click at [797, 64] on button "Edit files" at bounding box center [780, 68] width 40 height 22
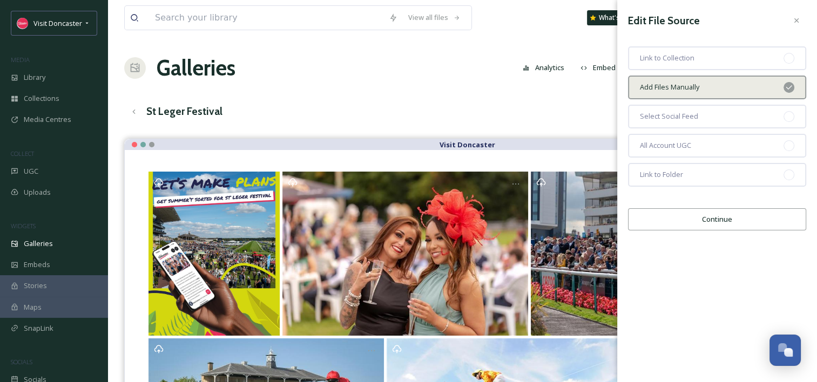
click at [738, 217] on button "Continue" at bounding box center [717, 219] width 178 height 22
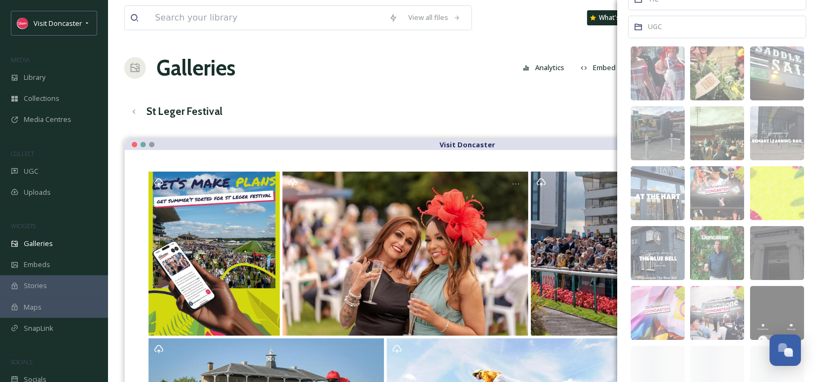
scroll to position [108, 0]
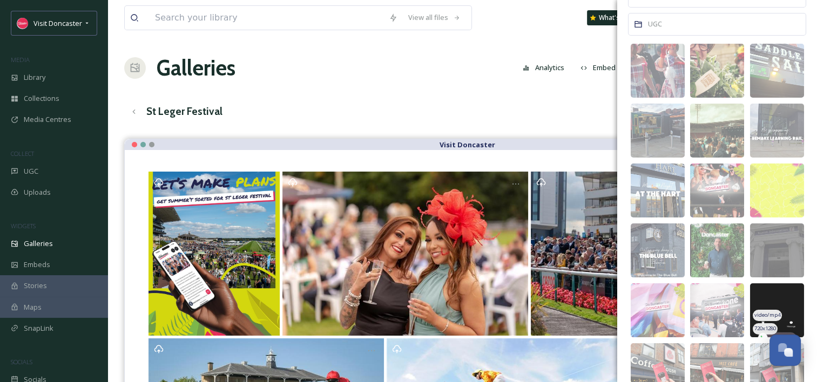
click at [771, 290] on img at bounding box center [777, 310] width 54 height 54
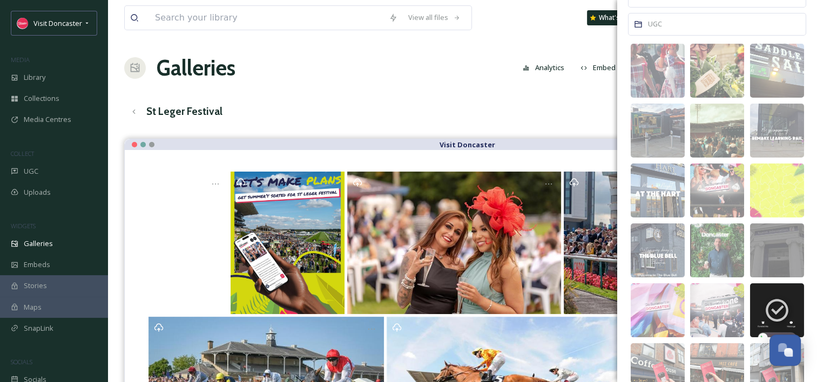
click at [321, 78] on div "Galleries Analytics Embed Customise Gallery Walls Edit files" at bounding box center [462, 68] width 676 height 32
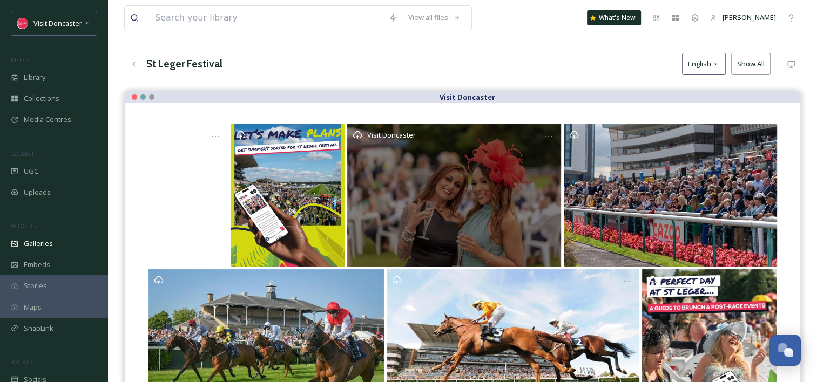
scroll to position [154, 0]
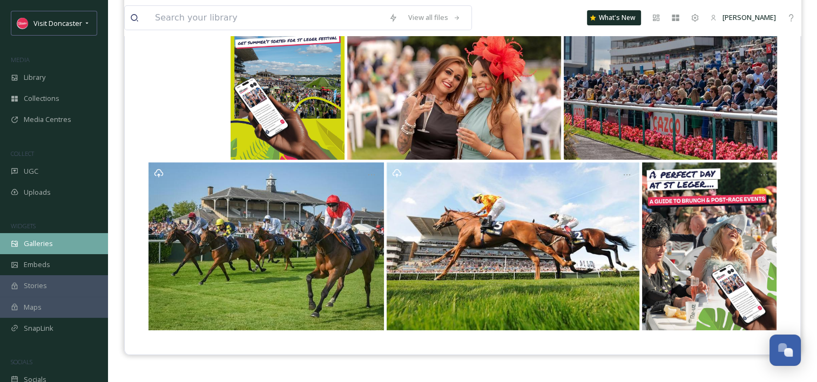
click at [44, 236] on div "Galleries" at bounding box center [54, 243] width 108 height 21
